Goal: Task Accomplishment & Management: Use online tool/utility

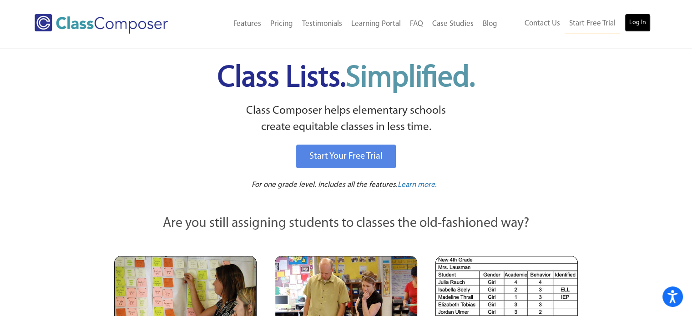
click at [637, 22] on link "Log In" at bounding box center [637, 23] width 26 height 18
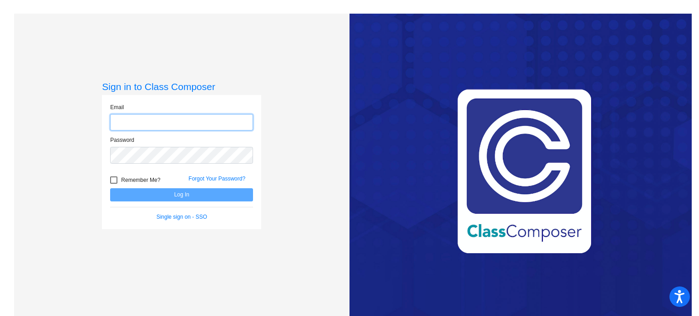
type input "kelly_mattocks@upland.k12.ca.us"
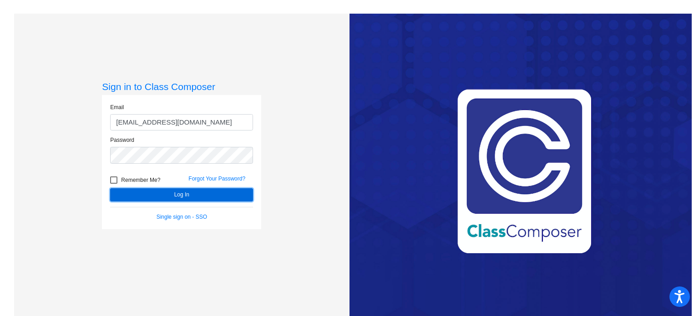
click at [175, 196] on button "Log In" at bounding box center [181, 194] width 143 height 13
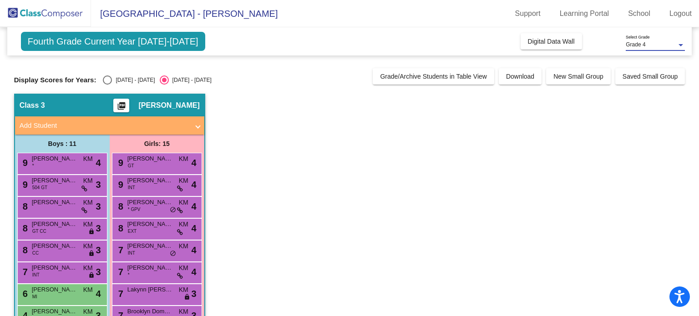
click at [632, 46] on span "Grade 4" at bounding box center [635, 44] width 20 height 6
drag, startPoint x: 698, startPoint y: 192, endPoint x: 688, endPoint y: 232, distance: 41.6
click at [688, 232] on div at bounding box center [349, 158] width 699 height 316
click at [57, 18] on img at bounding box center [45, 13] width 91 height 27
